Goal: Find specific page/section: Find specific page/section

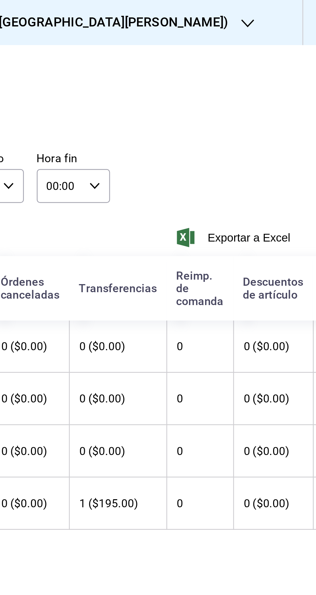
scroll to position [0, 116]
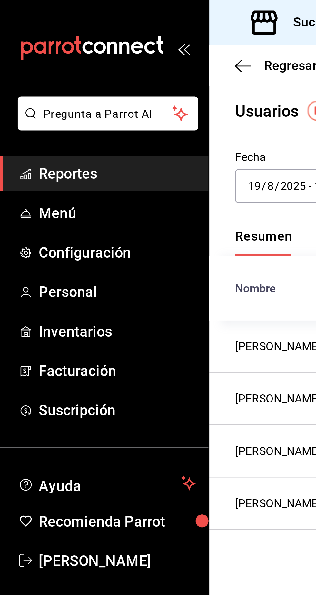
click at [23, 72] on span "Reportes" at bounding box center [46, 69] width 63 height 9
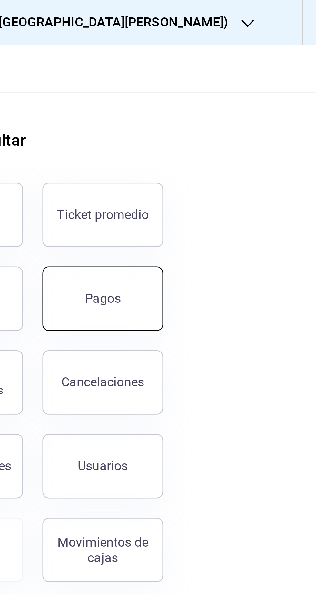
click at [225, 114] on button "Pagos" at bounding box center [230, 120] width 48 height 26
